Goal: Information Seeking & Learning: Learn about a topic

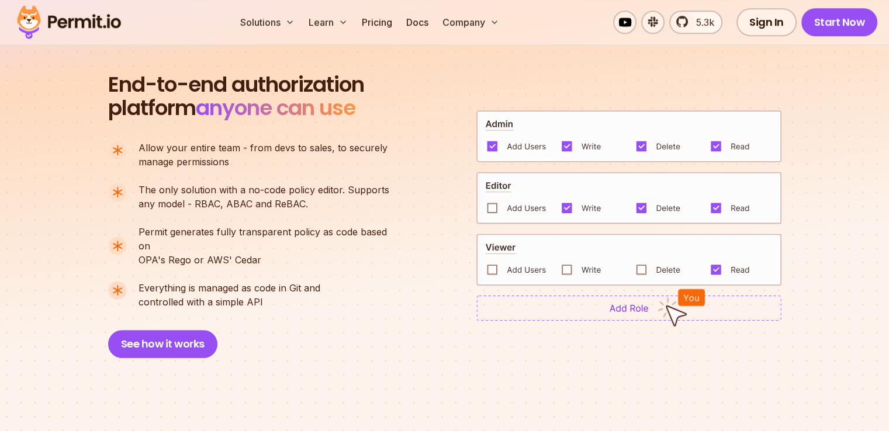
scroll to position [813, 0]
click at [433, 26] on link "Docs" at bounding box center [417, 22] width 32 height 23
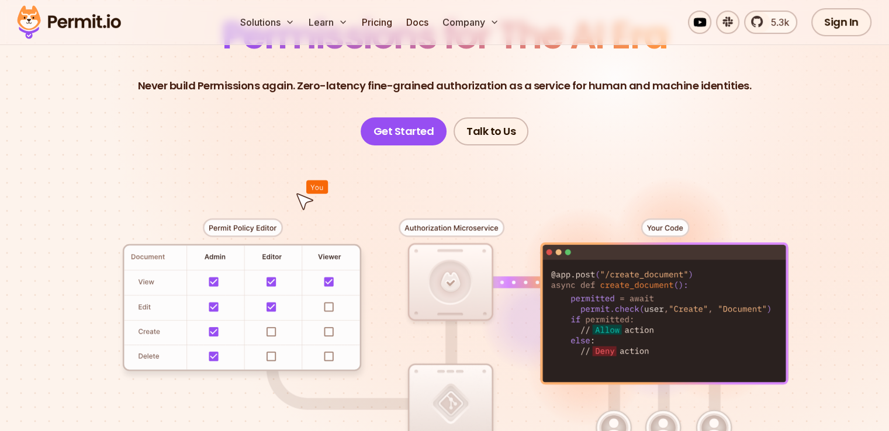
scroll to position [155, 0]
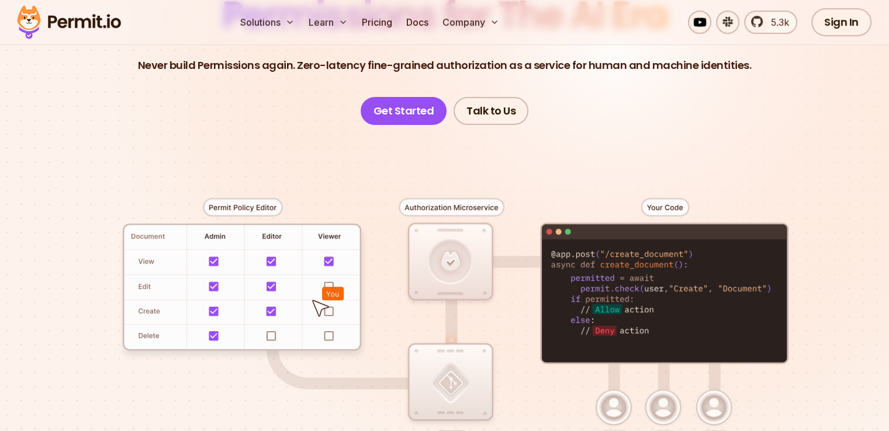
drag, startPoint x: 223, startPoint y: 184, endPoint x: 295, endPoint y: 213, distance: 78.4
click at [295, 214] on div at bounding box center [445, 340] width 818 height 430
drag, startPoint x: 337, startPoint y: 226, endPoint x: 249, endPoint y: 150, distance: 116.1
click at [249, 150] on div at bounding box center [445, 340] width 818 height 430
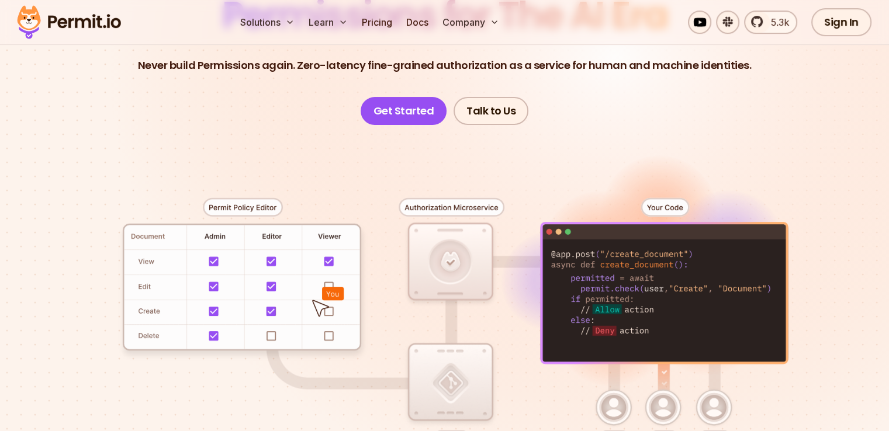
drag, startPoint x: 681, startPoint y: 288, endPoint x: 664, endPoint y: 298, distance: 19.6
click at [669, 296] on div at bounding box center [445, 340] width 818 height 430
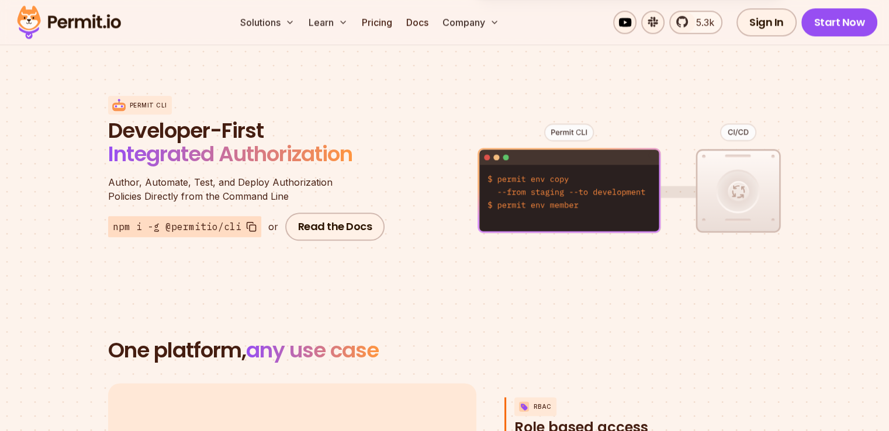
scroll to position [1558, 0]
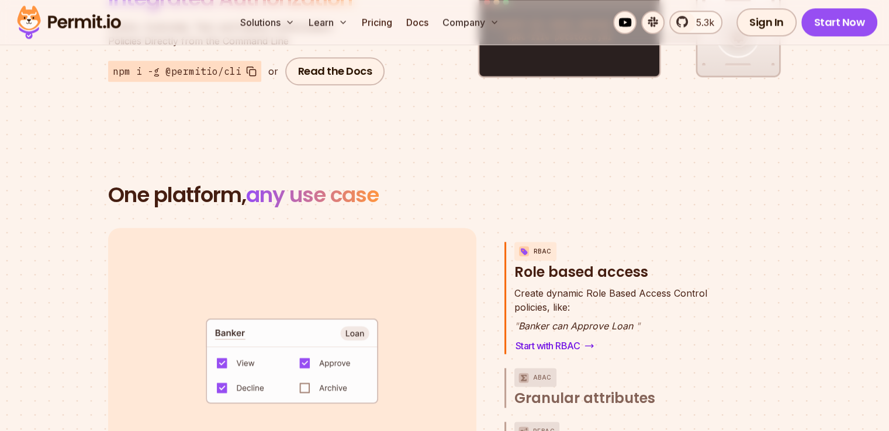
click at [553, 242] on h3 "RBAC Role based access" at bounding box center [623, 262] width 218 height 40
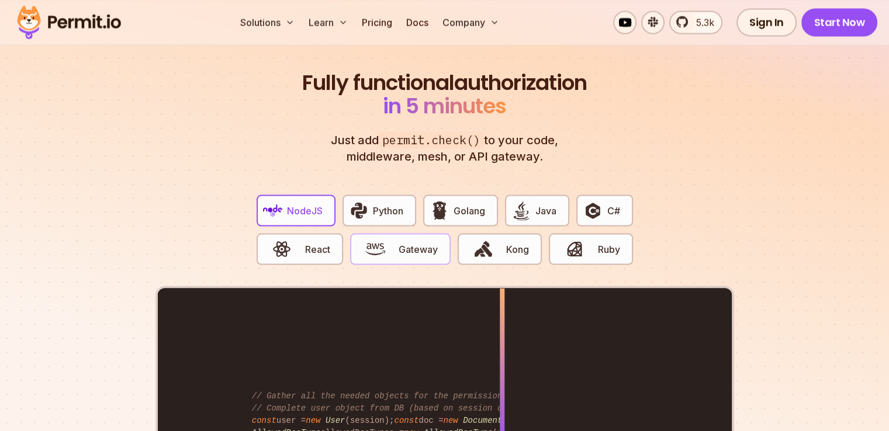
scroll to position [2338, 0]
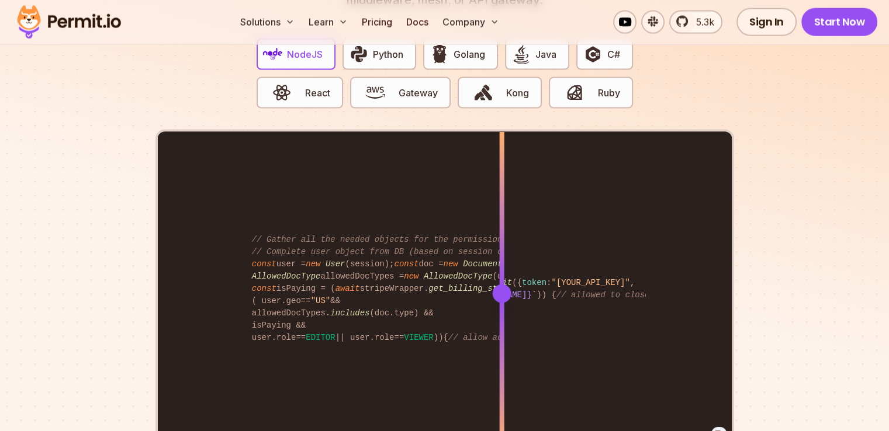
drag, startPoint x: 506, startPoint y: 275, endPoint x: 501, endPoint y: 263, distance: 12.9
click at [501, 263] on div at bounding box center [501, 293] width 5 height 323
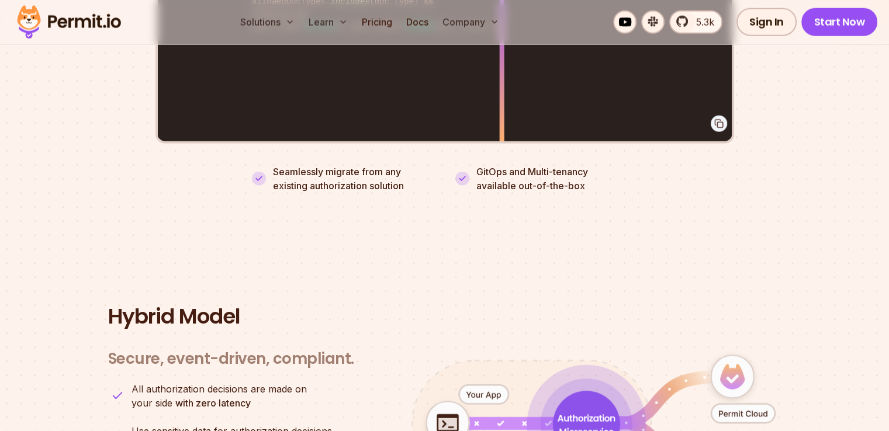
scroll to position [2805, 0]
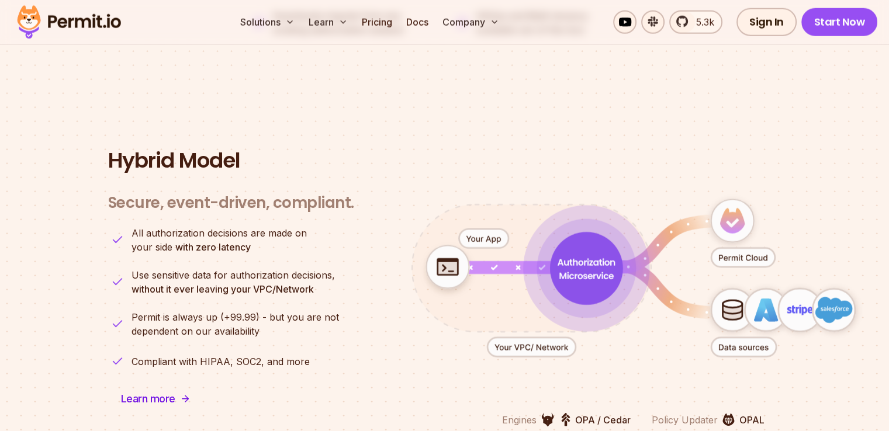
click at [501, 263] on icon "animation" at bounding box center [530, 268] width 239 height 127
click at [466, 239] on image "animation" at bounding box center [447, 271] width 81 height 81
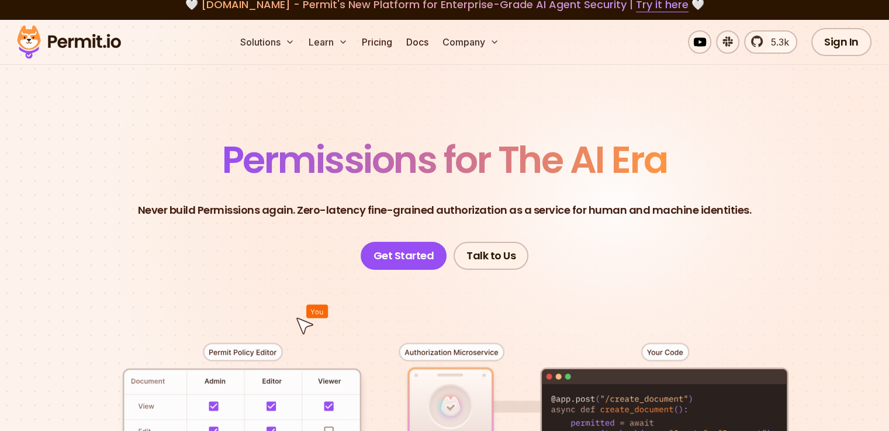
scroll to position [0, 0]
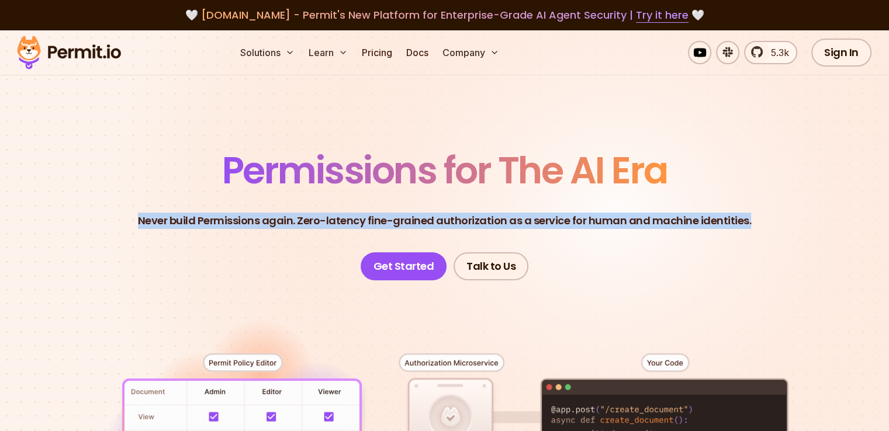
drag, startPoint x: 776, startPoint y: 222, endPoint x: 106, endPoint y: 197, distance: 670.2
click at [106, 197] on header "Permissions for The AI Era Never build Permissions again. Zero-latency fine-gra…" at bounding box center [445, 216] width 818 height 129
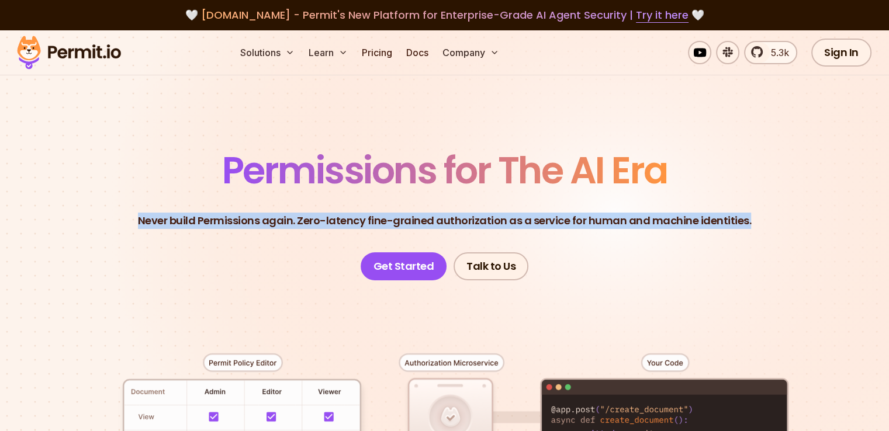
click at [79, 241] on header "Permissions for The AI Era Never build Permissions again. Zero-latency fine-gra…" at bounding box center [445, 216] width 818 height 129
drag, startPoint x: 107, startPoint y: 229, endPoint x: 849, endPoint y: 241, distance: 741.7
click at [849, 241] on header "Permissions for The AI Era Never build Permissions again. Zero-latency fine-gra…" at bounding box center [445, 216] width 818 height 129
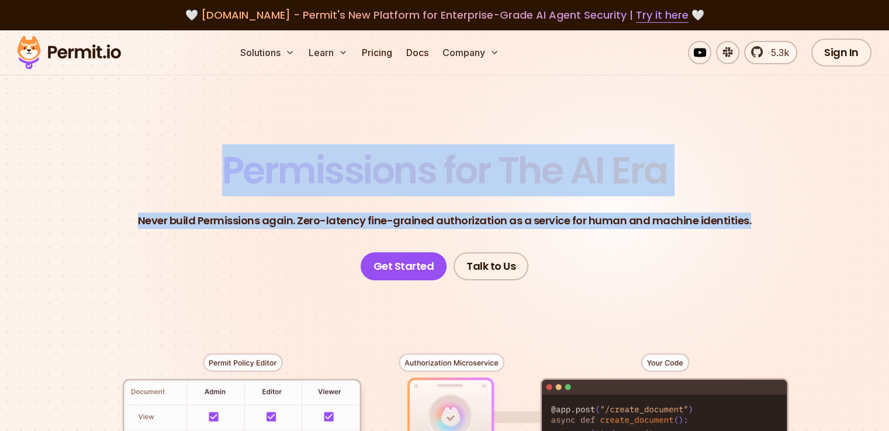
drag, startPoint x: 846, startPoint y: 199, endPoint x: 214, endPoint y: 169, distance: 633.0
click at [214, 169] on header "Permissions for The AI Era Never build Permissions again. Zero-latency fine-gra…" at bounding box center [445, 216] width 818 height 129
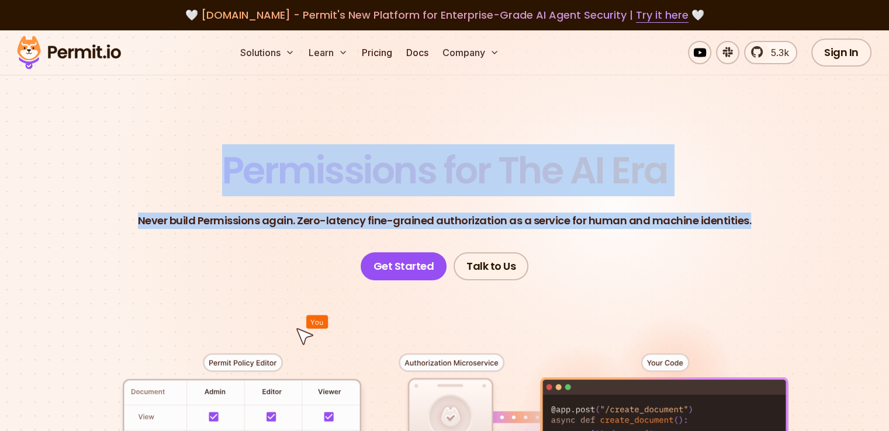
drag, startPoint x: 761, startPoint y: 222, endPoint x: 157, endPoint y: 144, distance: 609.3
click at [157, 144] on section "Permissions for The AI Era Never build Permissions again. Zero-latency fine-gra…" at bounding box center [444, 415] width 889 height 771
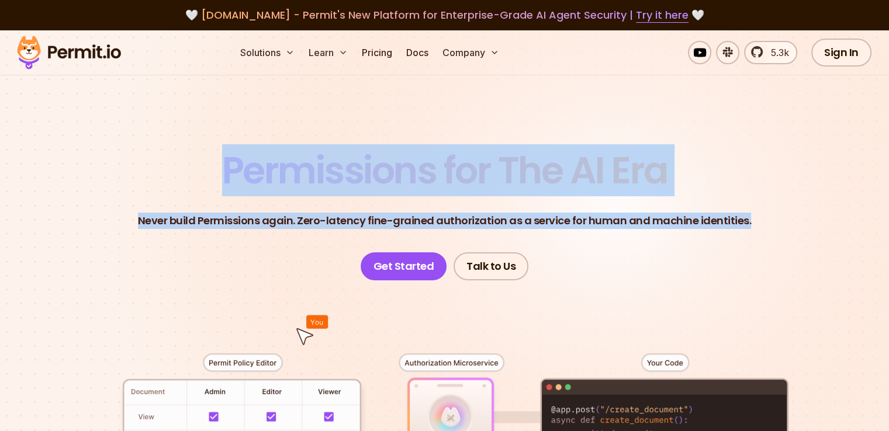
click at [157, 144] on section "Permissions for The AI Era Never build Permissions again. Zero-latency fine-gra…" at bounding box center [444, 415] width 889 height 771
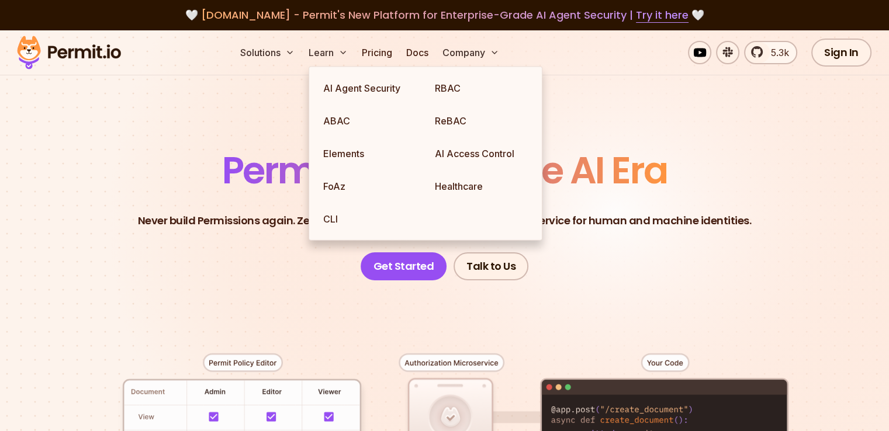
click at [671, 92] on section "Permissions for The AI Era Never build Permissions again. Zero-latency fine-gra…" at bounding box center [444, 415] width 889 height 771
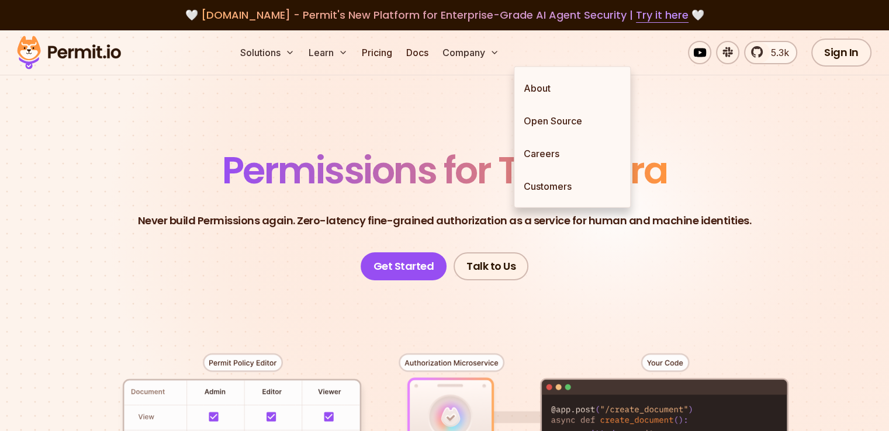
click at [439, 148] on span "Permissions for The AI Era" at bounding box center [444, 170] width 445 height 52
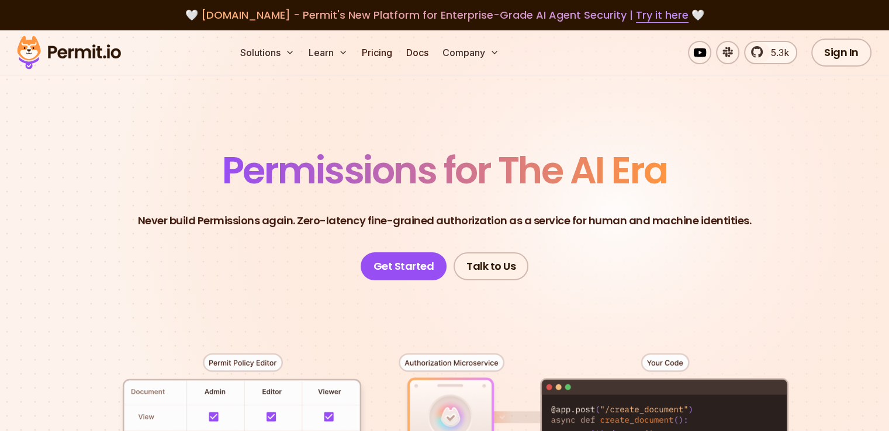
click at [72, 51] on img at bounding box center [69, 53] width 115 height 40
click at [631, 57] on div "5.3k Sign In Start Now" at bounding box center [745, 53] width 264 height 28
click at [96, 58] on img at bounding box center [69, 53] width 115 height 40
click at [96, 145] on section "Permissions for The AI Era Never build Permissions again. Zero-latency fine-gra…" at bounding box center [444, 415] width 889 height 771
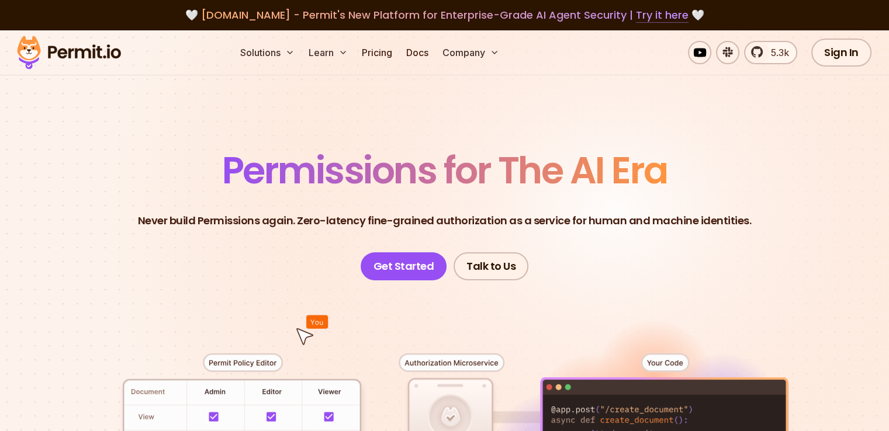
click at [657, 22] on link "Try it here" at bounding box center [662, 15] width 53 height 15
